Goal: Communication & Community: Answer question/provide support

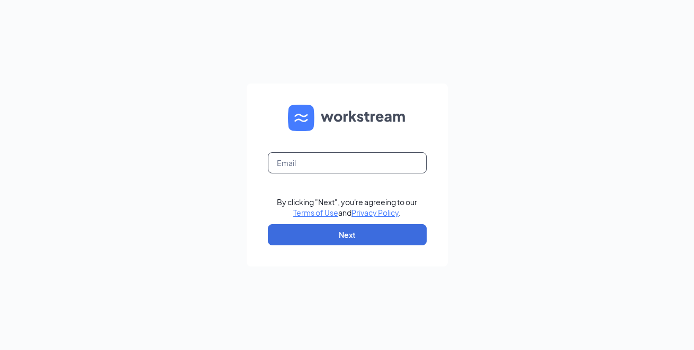
click at [304, 167] on input "text" at bounding box center [347, 162] width 159 height 21
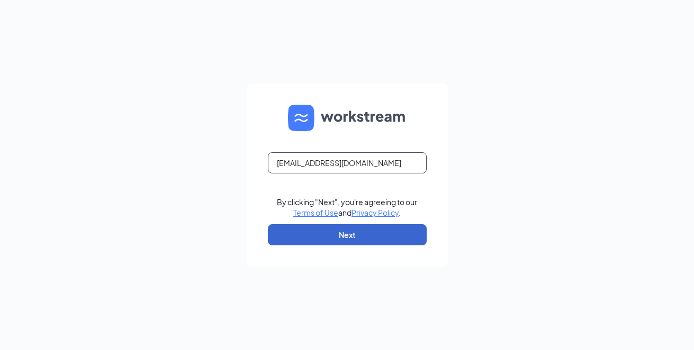
type input "k750038@kfc.com"
click at [315, 241] on button "Next" at bounding box center [347, 234] width 159 height 21
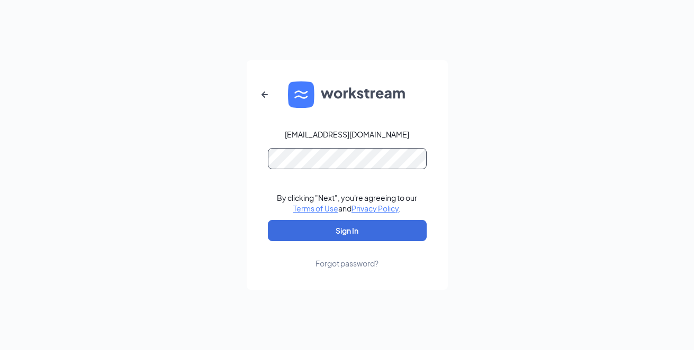
click at [268, 220] on button "Sign In" at bounding box center [347, 230] width 159 height 21
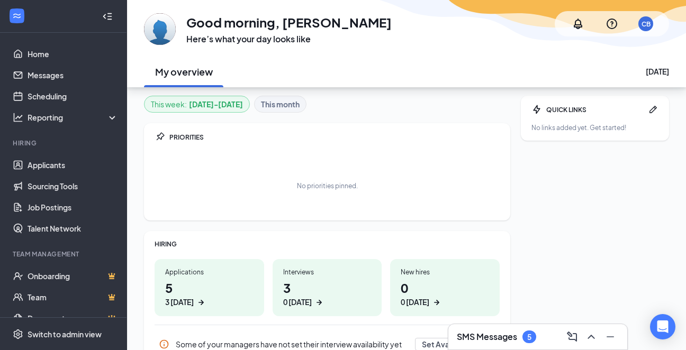
scroll to position [53, 0]
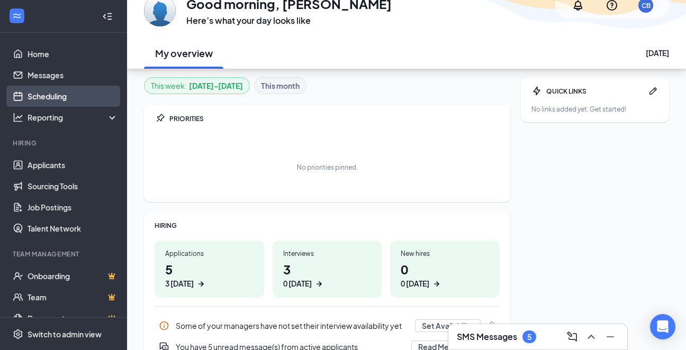
click at [69, 102] on link "Scheduling" at bounding box center [73, 96] width 91 height 21
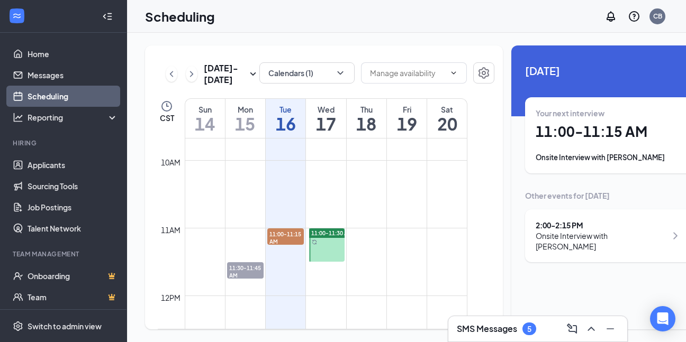
scroll to position [679, 0]
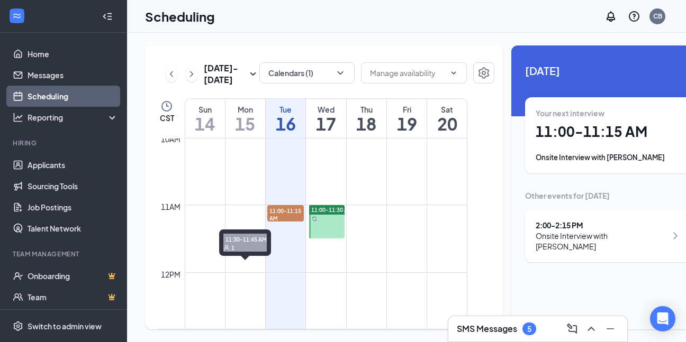
click at [234, 248] on span "11:30-11:45 AM" at bounding box center [245, 248] width 37 height 18
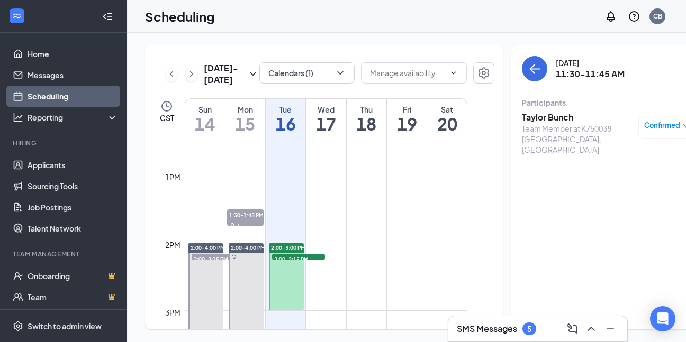
scroll to position [785, 0]
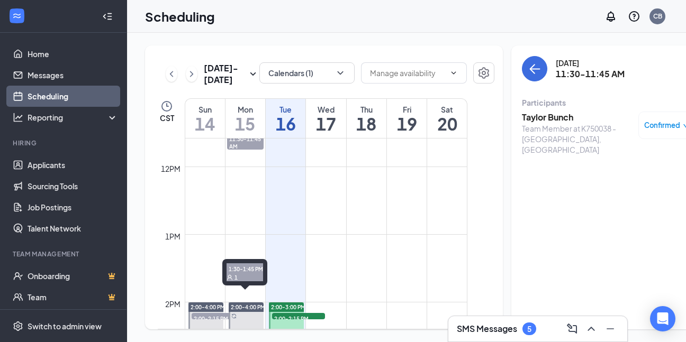
click at [236, 268] on td at bounding box center [326, 259] width 283 height 17
click at [237, 279] on span "1:30-1:45 PM" at bounding box center [245, 274] width 37 height 11
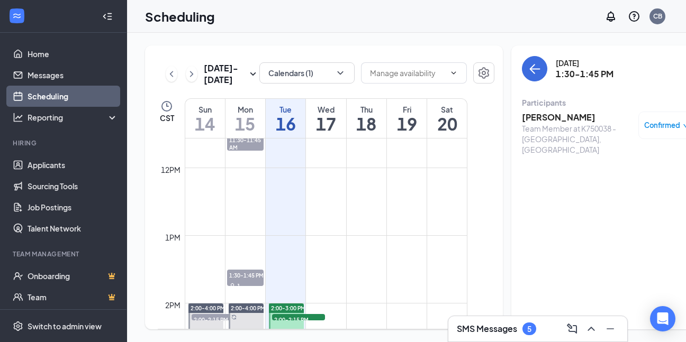
scroll to position [891, 0]
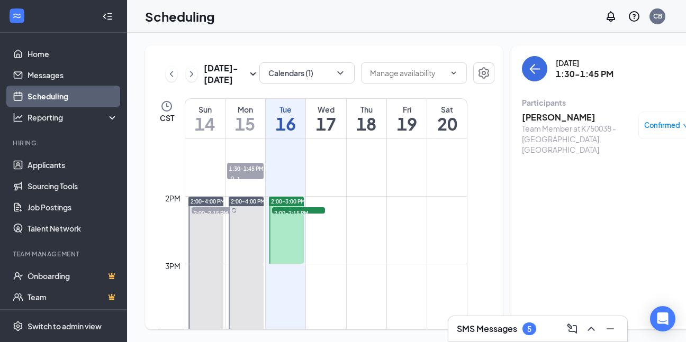
click at [242, 217] on div at bounding box center [246, 264] width 35 height 135
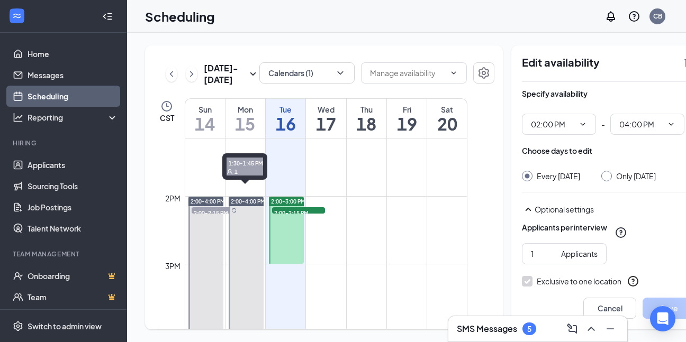
click at [246, 171] on span "1:30-1:45 PM" at bounding box center [245, 168] width 37 height 11
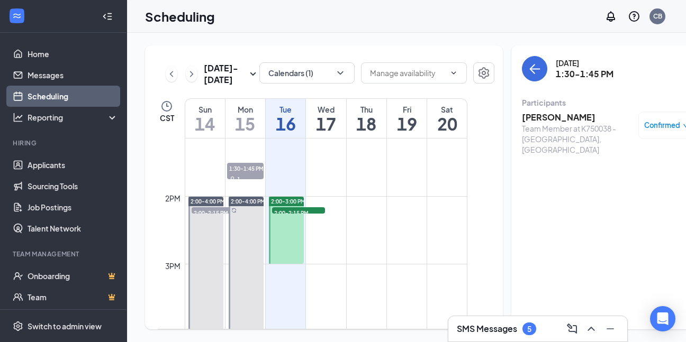
click at [650, 120] on span "Confirmed" at bounding box center [662, 125] width 36 height 11
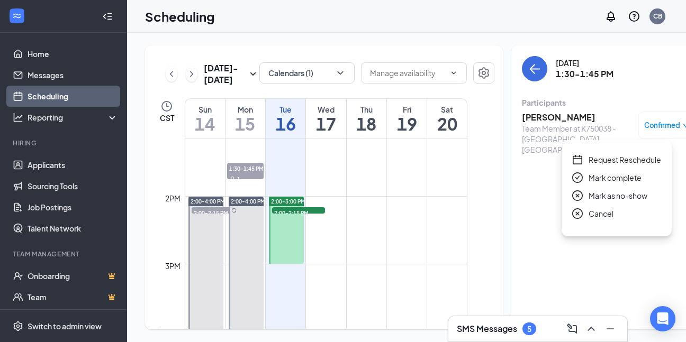
click at [599, 190] on span "Mark as no-show" at bounding box center [618, 196] width 59 height 12
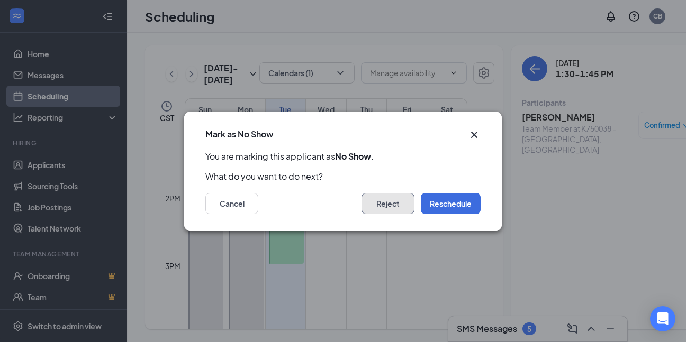
click at [383, 207] on button "Reject" at bounding box center [388, 203] width 53 height 21
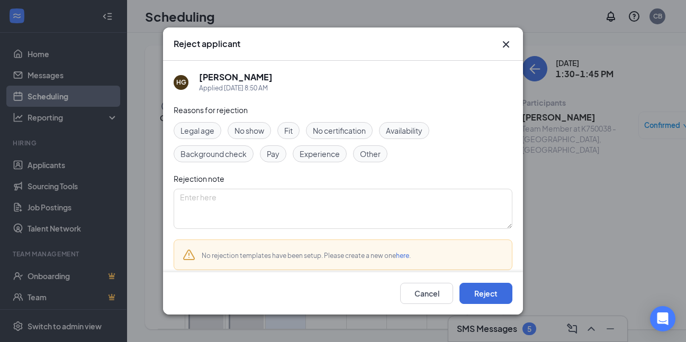
click at [255, 129] on span "No show" at bounding box center [250, 131] width 30 height 12
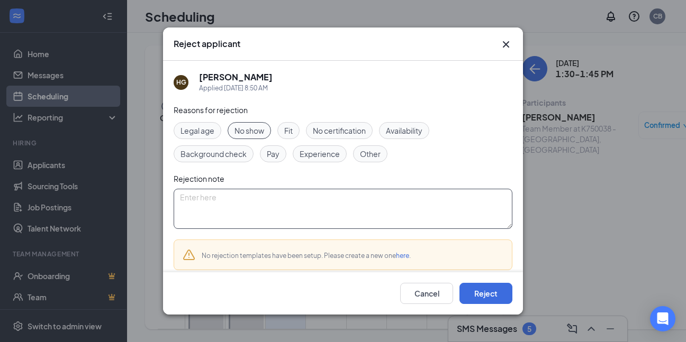
click at [308, 210] on textarea at bounding box center [343, 209] width 339 height 40
type textarea "no show"
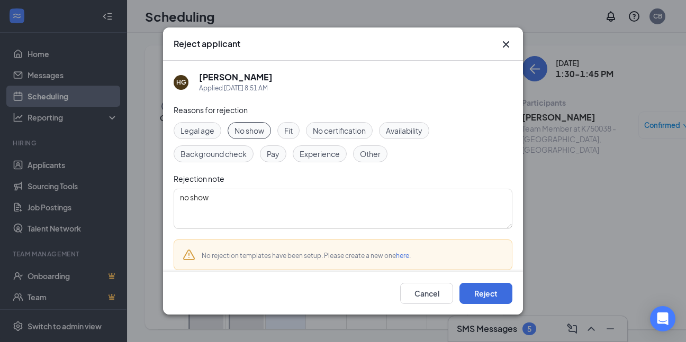
click at [482, 284] on div "Cancel Reject" at bounding box center [343, 294] width 360 height 42
click at [481, 290] on button "Reject" at bounding box center [485, 293] width 53 height 21
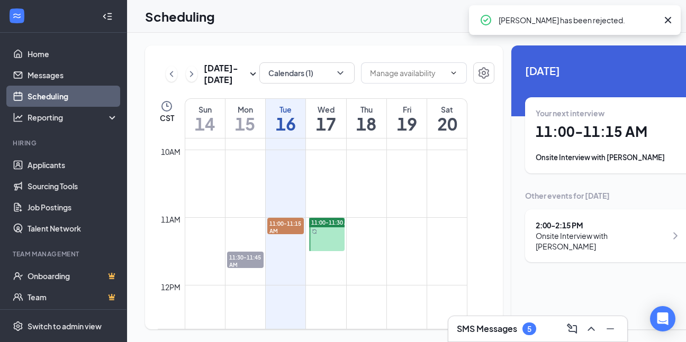
scroll to position [626, 0]
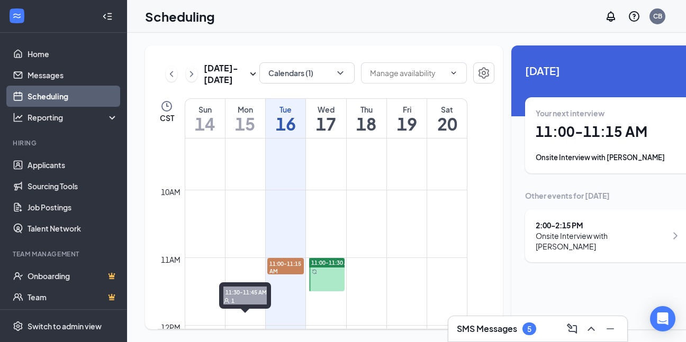
click at [241, 306] on span "11:30-11:45 AM" at bounding box center [245, 301] width 37 height 18
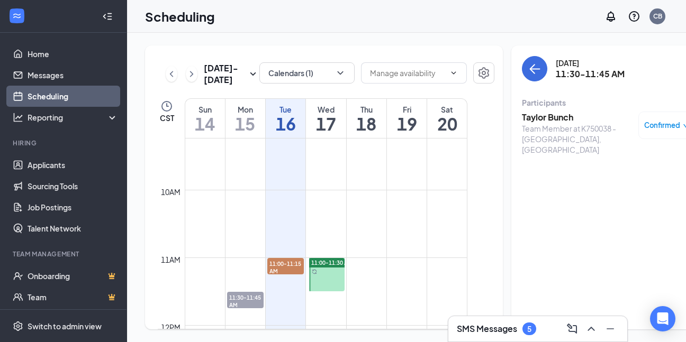
click at [656, 112] on div "Confirmed" at bounding box center [666, 126] width 57 height 28
click at [661, 120] on span "Confirmed" at bounding box center [662, 125] width 36 height 11
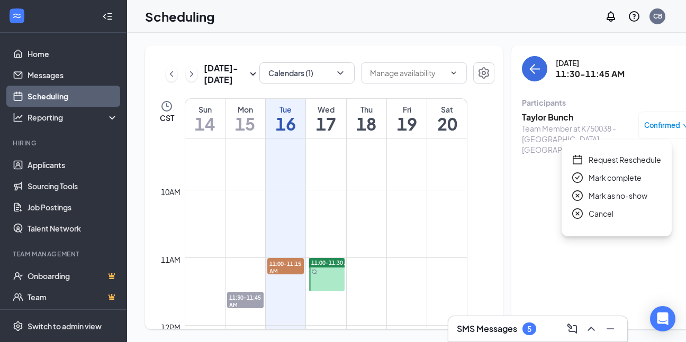
click at [614, 190] on span "Mark as no-show" at bounding box center [618, 196] width 59 height 12
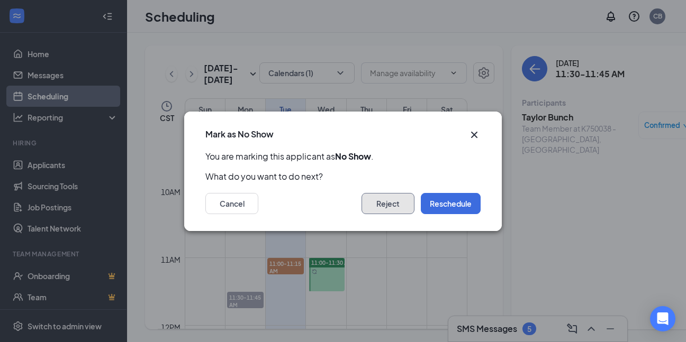
click at [402, 206] on button "Reject" at bounding box center [388, 203] width 53 height 21
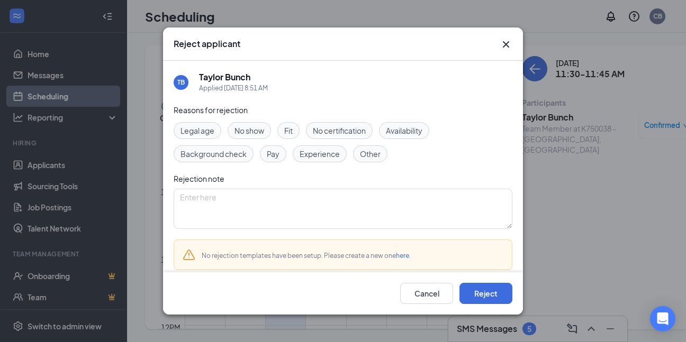
click at [258, 127] on span "No show" at bounding box center [250, 131] width 30 height 12
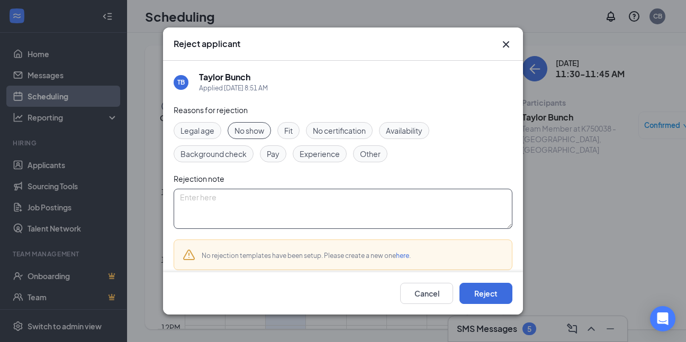
click at [255, 200] on textarea at bounding box center [343, 209] width 339 height 40
type textarea "no show"
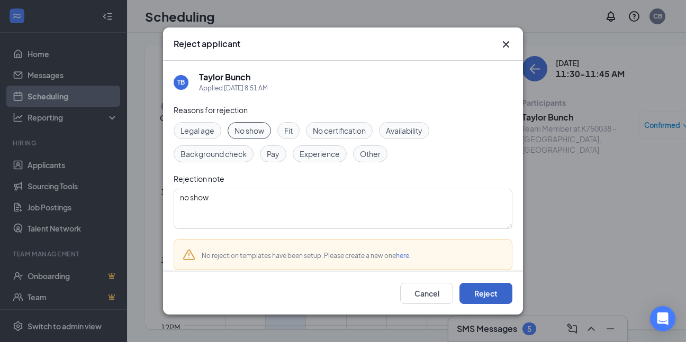
click at [495, 290] on button "Reject" at bounding box center [485, 293] width 53 height 21
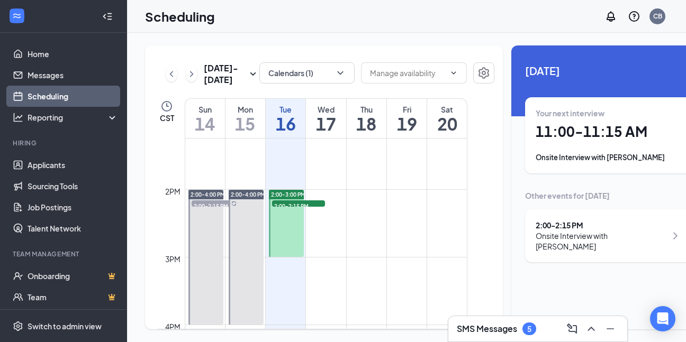
scroll to position [944, 0]
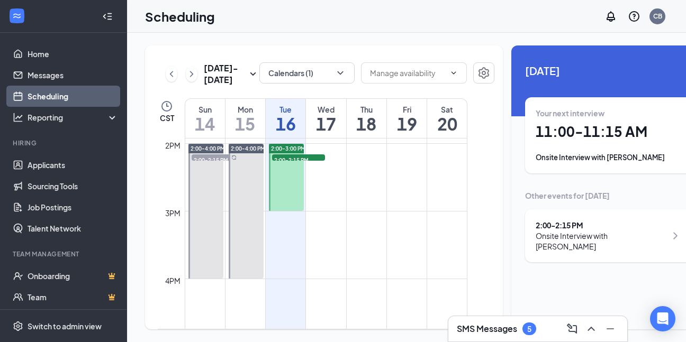
click at [283, 152] on span "2:00-3:00 PM" at bounding box center [288, 148] width 34 height 7
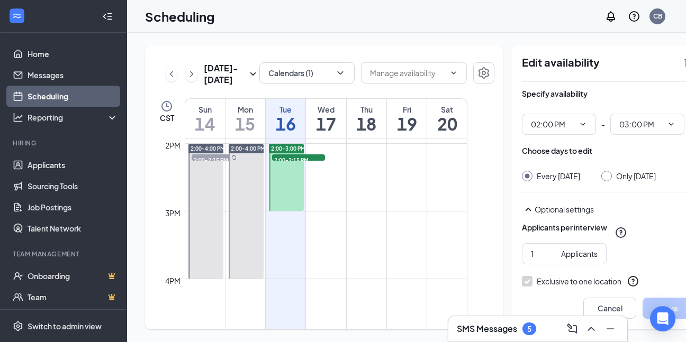
click at [293, 165] on span "2:00-2:15 PM" at bounding box center [298, 160] width 53 height 11
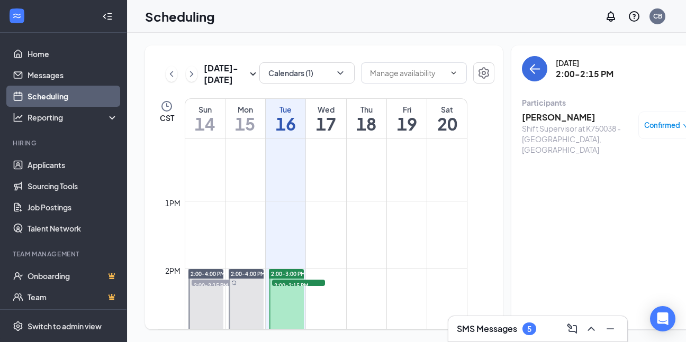
scroll to position [679, 0]
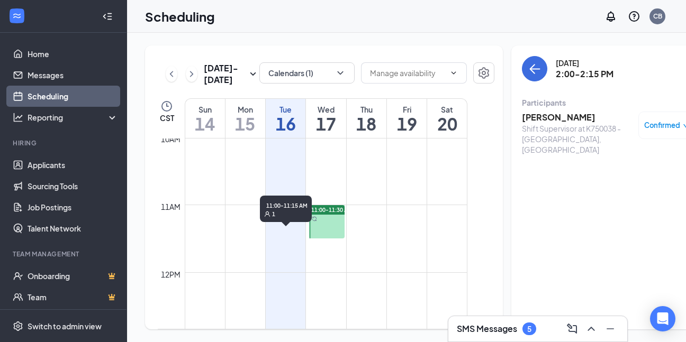
click at [277, 217] on span "11:00-11:15 AM" at bounding box center [285, 214] width 37 height 18
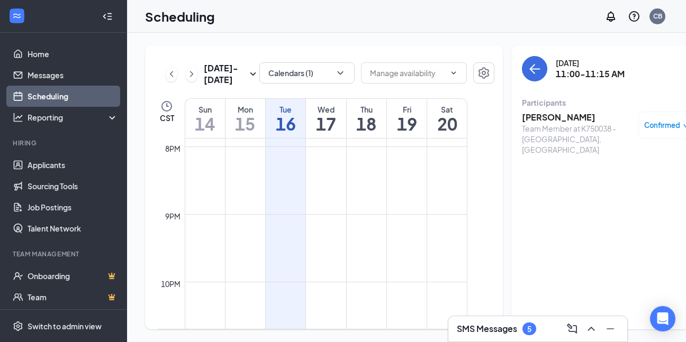
scroll to position [1209, 0]
click at [538, 330] on div "SMS Messages 5" at bounding box center [538, 329] width 162 height 17
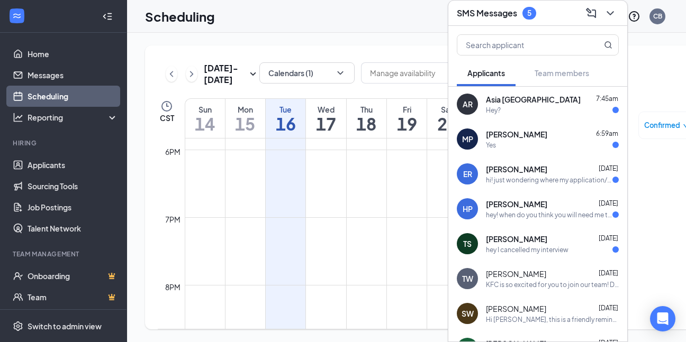
scroll to position [53, 0]
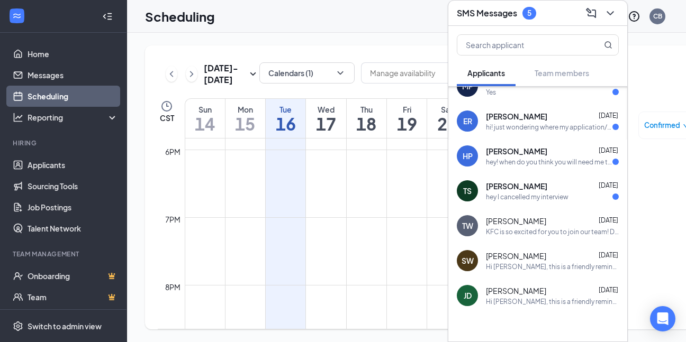
click at [522, 181] on span "[PERSON_NAME]" at bounding box center [516, 186] width 61 height 11
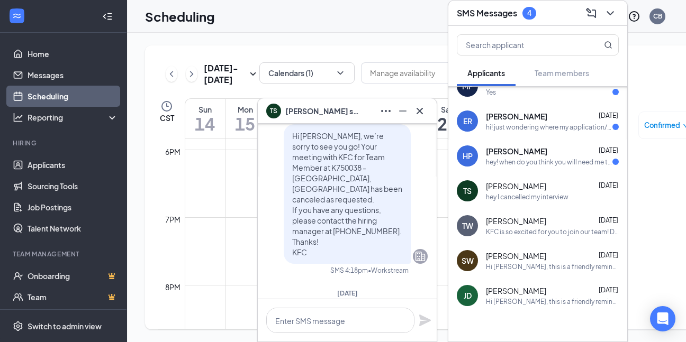
scroll to position [0, 0]
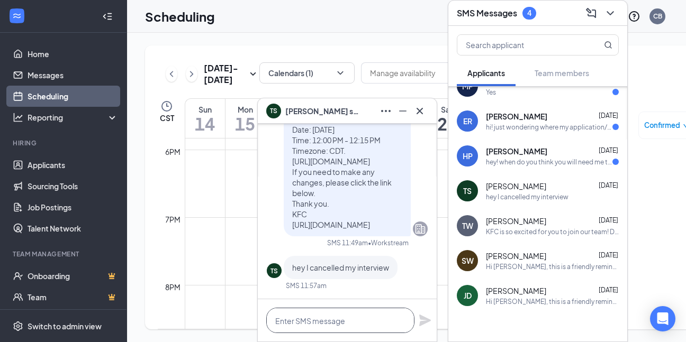
click at [356, 317] on textarea at bounding box center [340, 320] width 148 height 25
type textarea "ok"
click at [531, 146] on div "[PERSON_NAME] [DATE]" at bounding box center [552, 151] width 133 height 11
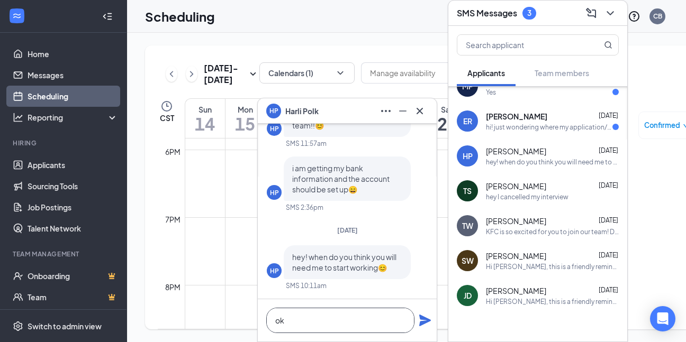
drag, startPoint x: 306, startPoint y: 320, endPoint x: 252, endPoint y: 321, distance: 54.5
click at [252, 321] on div "HP [PERSON_NAME] HP [PERSON_NAME] Applicant Team Member • K750038 - Columbia, […" at bounding box center [425, 188] width 597 height 310
drag, startPoint x: 359, startPoint y: 9, endPoint x: 324, endPoint y: 19, distance: 36.9
click at [359, 9] on div "Scheduling CB" at bounding box center [406, 16] width 559 height 33
click at [366, 322] on textarea "i sent you an invetntation" at bounding box center [340, 320] width 148 height 25
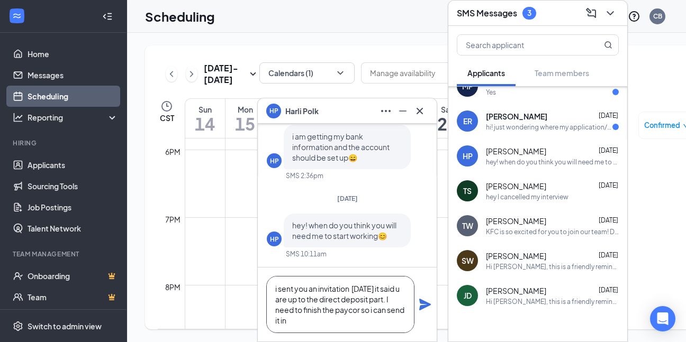
scroll to position [11, 0]
type textarea "i sent you an invitation [DATE] it said u are up to the direct deposit part. I …"
click at [534, 263] on div "Hi [PERSON_NAME], this is a friendly reminder. Your meeting with KFC for Team M…" at bounding box center [552, 267] width 133 height 9
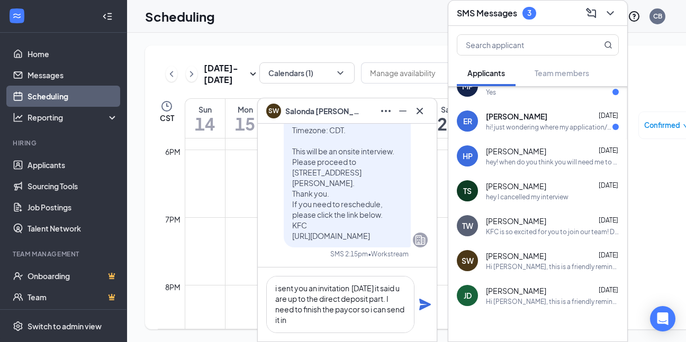
click at [516, 158] on div "hey! when do you think you will need me to start working😊" at bounding box center [552, 162] width 133 height 9
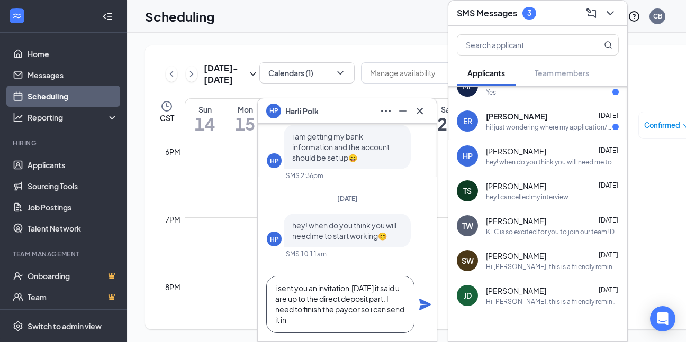
scroll to position [0, 0]
drag, startPoint x: 336, startPoint y: 313, endPoint x: 273, endPoint y: 288, distance: 67.2
click at [273, 288] on textarea "i sent you an invitation [DATE] it said u are up to the direct deposit part. I …" at bounding box center [340, 304] width 148 height 57
drag, startPoint x: 273, startPoint y: 288, endPoint x: 293, endPoint y: 292, distance: 19.9
click at [428, 310] on icon "Plane" at bounding box center [425, 305] width 13 height 13
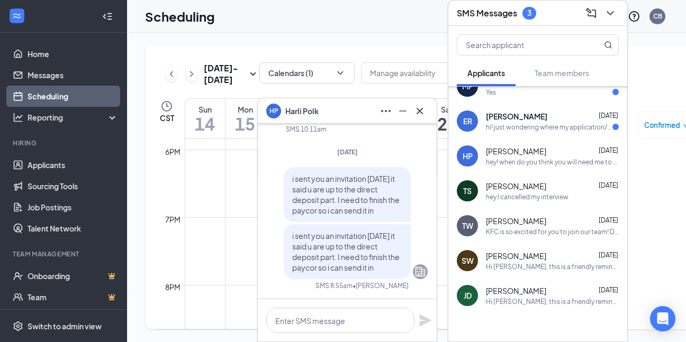
click at [503, 263] on div "Hi [PERSON_NAME], this is a friendly reminder. Your meeting with KFC for Team M…" at bounding box center [552, 267] width 133 height 9
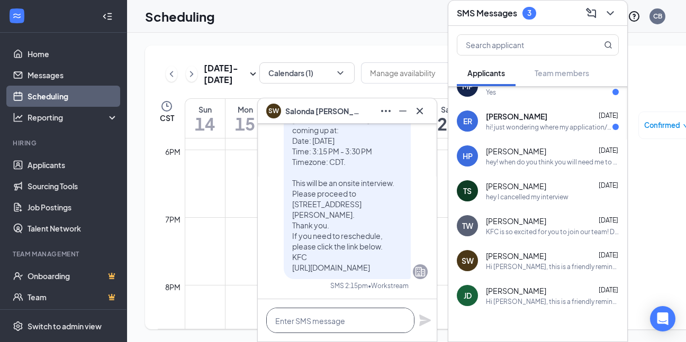
click at [319, 326] on textarea at bounding box center [340, 320] width 148 height 25
paste textarea "i sent you an invitation [DATE] it said u are up to the direct deposit part. I …"
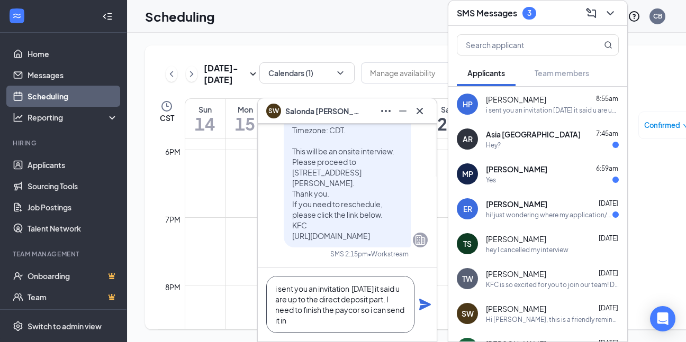
type textarea "i sent you an invitation [DATE] it said u are up to the direct deposit part. I …"
drag, startPoint x: 336, startPoint y: 325, endPoint x: 273, endPoint y: 285, distance: 74.3
click at [273, 285] on textarea "i sent you an invitation [DATE] it said u are up to the direct deposit part. I …" at bounding box center [340, 304] width 148 height 57
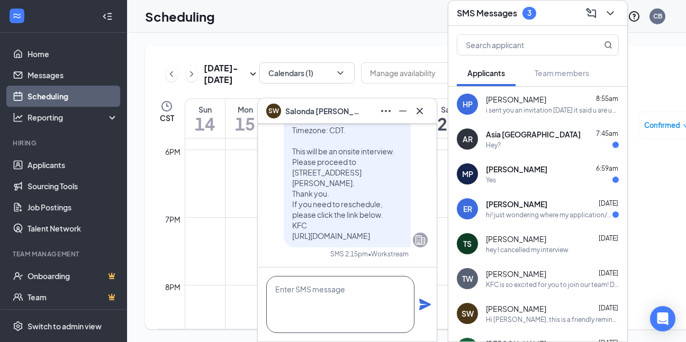
scroll to position [1, 0]
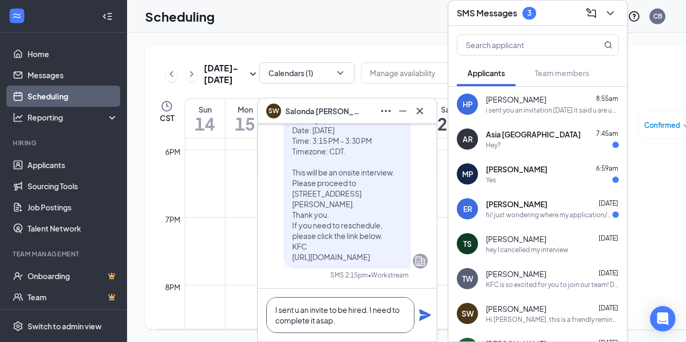
type textarea "I sent u an invite to be hired. I need to complete it asap."
click at [423, 320] on icon "Plane" at bounding box center [425, 315] width 13 height 13
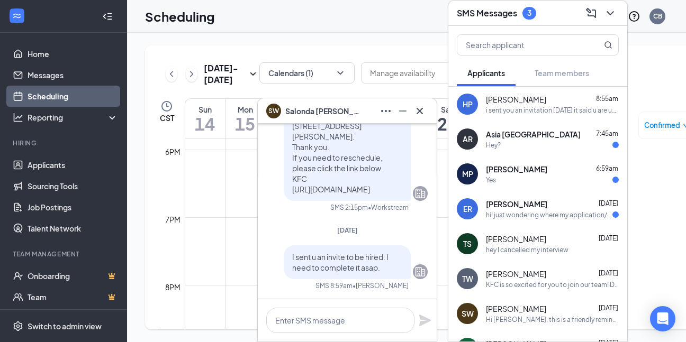
scroll to position [0, 0]
